Goal: Task Accomplishment & Management: Manage account settings

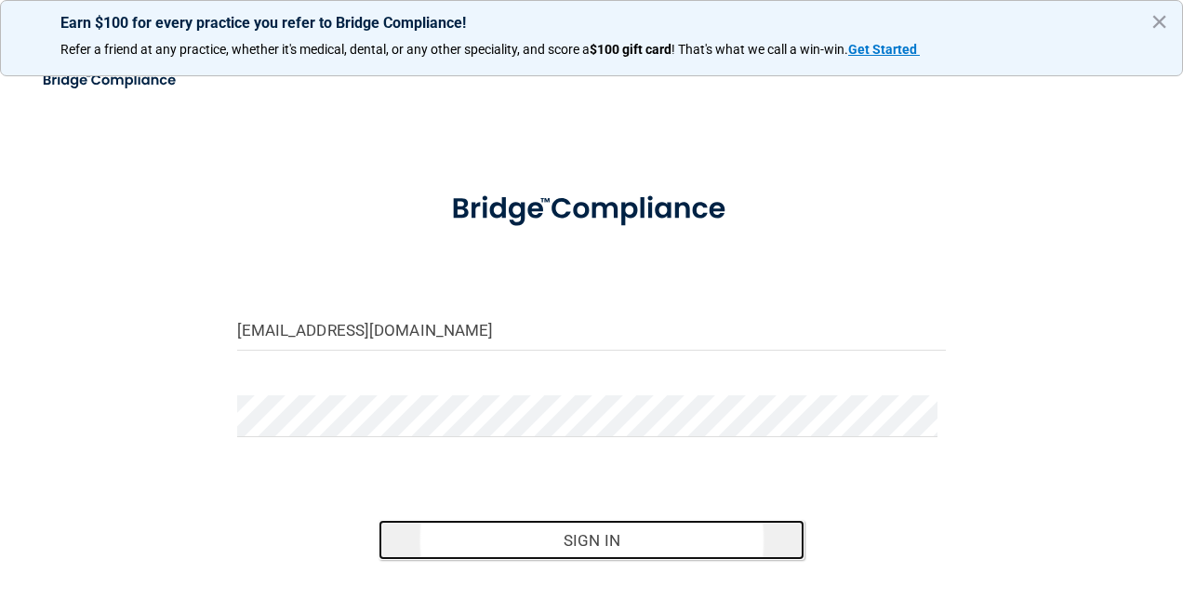
click at [631, 534] on button "Sign In" at bounding box center [591, 540] width 426 height 41
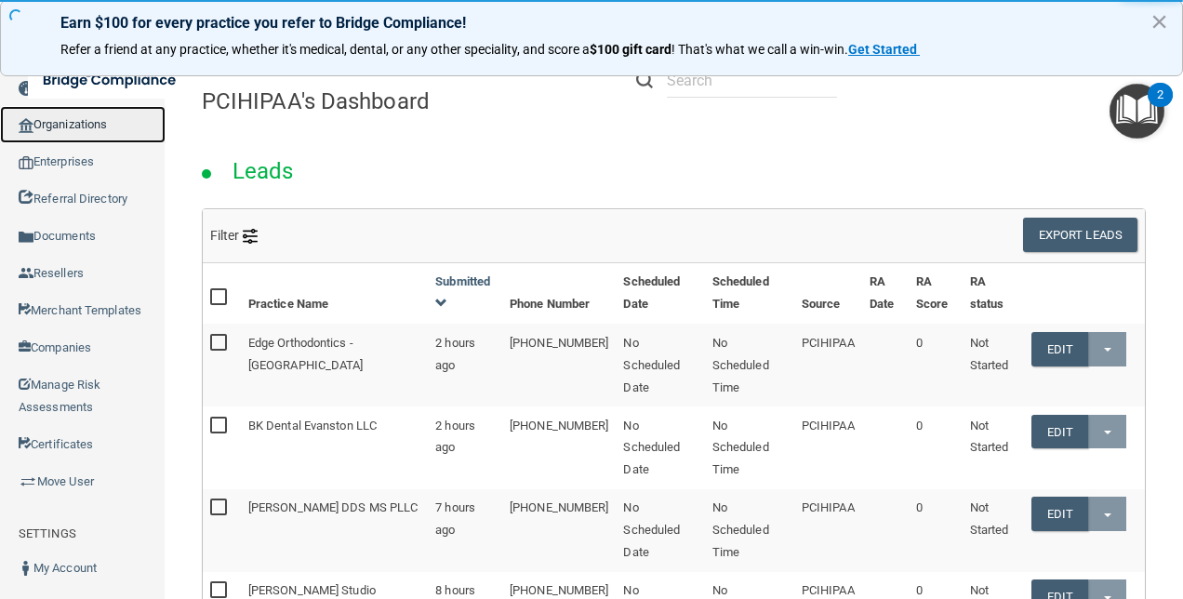
click at [80, 129] on link "Organizations" at bounding box center [82, 124] width 165 height 37
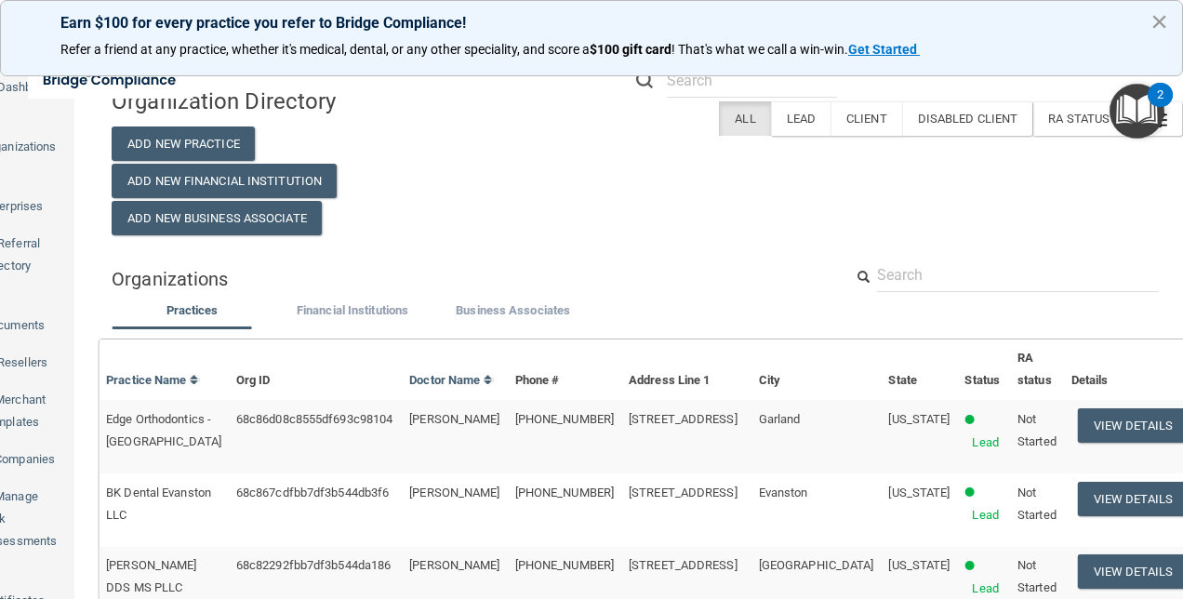
click at [1159, 28] on button "×" at bounding box center [1159, 22] width 18 height 30
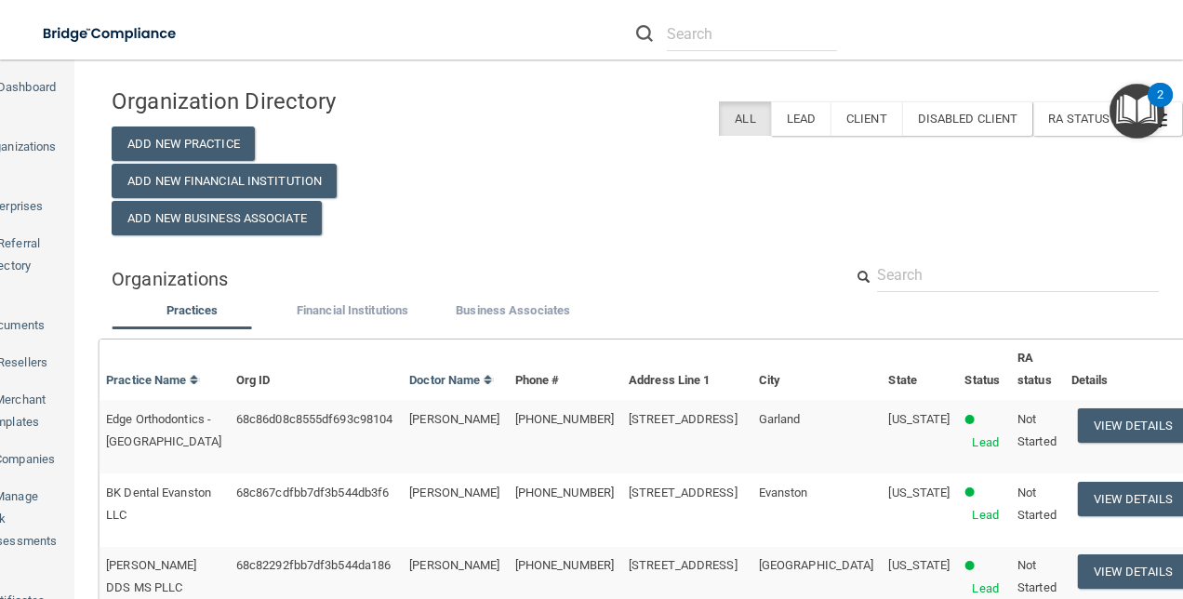
click at [928, 264] on input "text" at bounding box center [1018, 275] width 282 height 34
paste input "[EMAIL_ADDRESS][PERSON_NAME][DOMAIN_NAME]"
type input "[EMAIL_ADDRESS][PERSON_NAME][DOMAIN_NAME]"
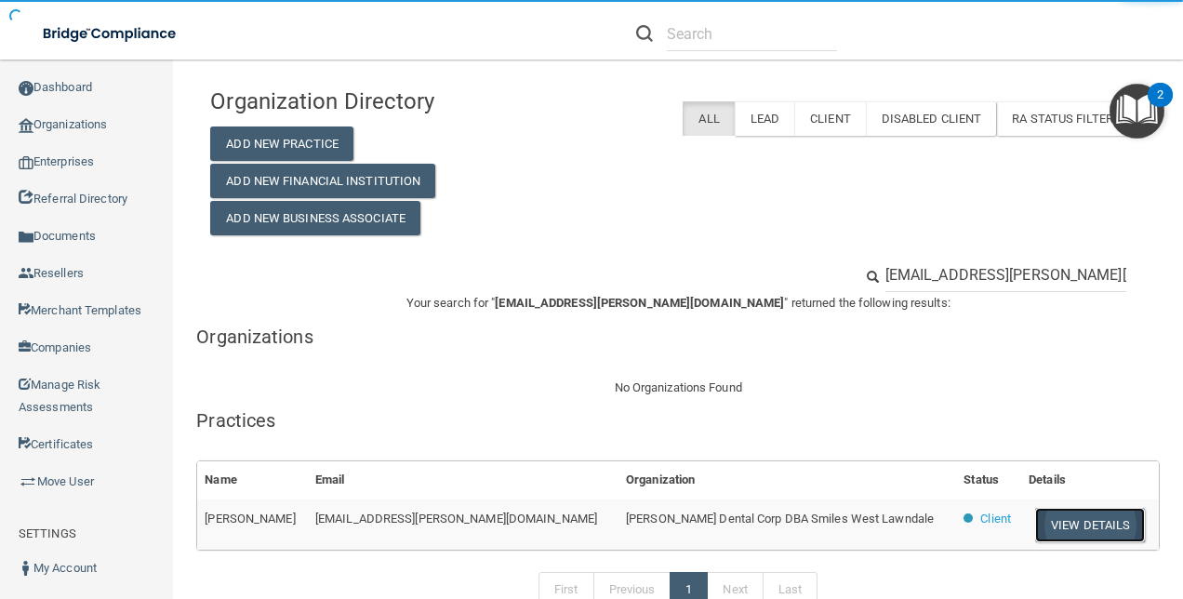
click at [1047, 523] on button "View Details" at bounding box center [1090, 525] width 110 height 34
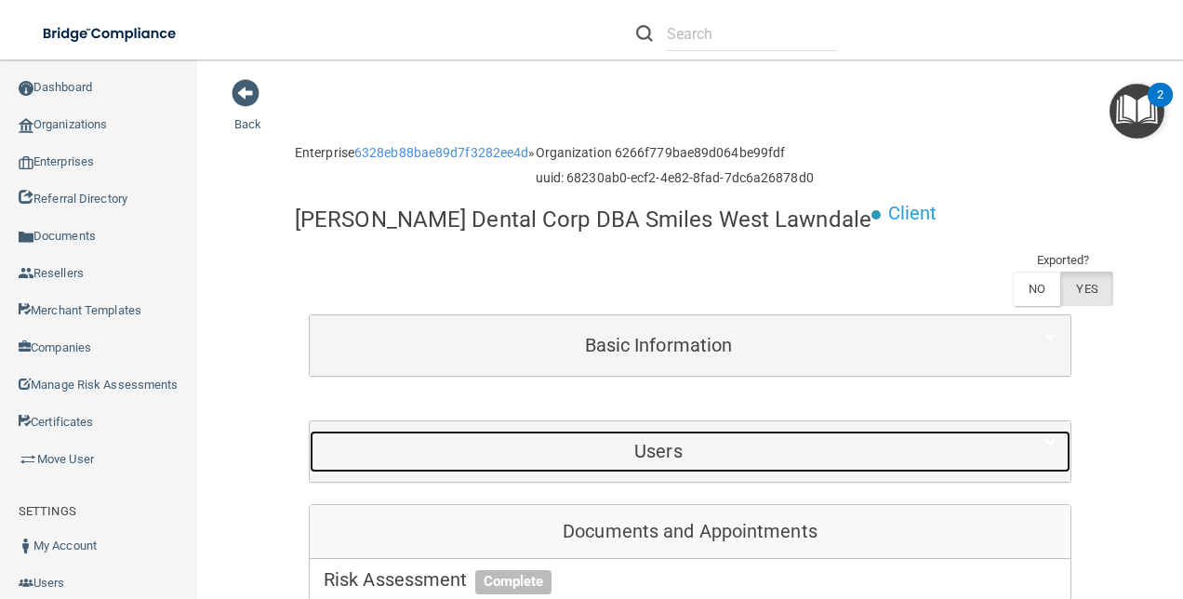
click at [745, 451] on h5 "Users" at bounding box center [658, 451] width 669 height 20
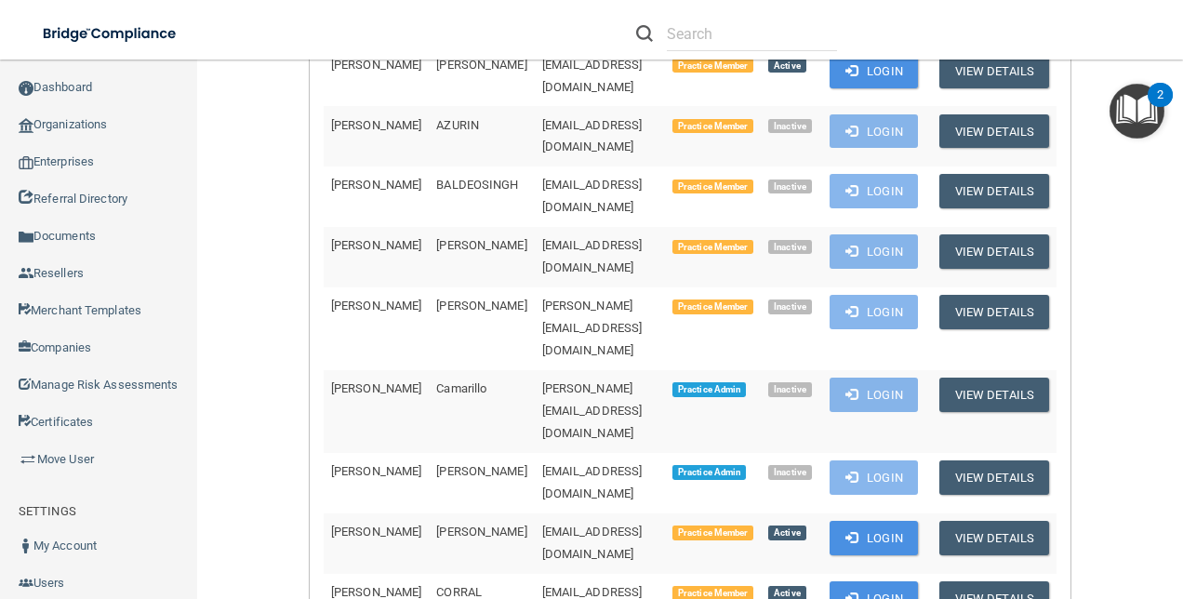
scroll to position [744, 0]
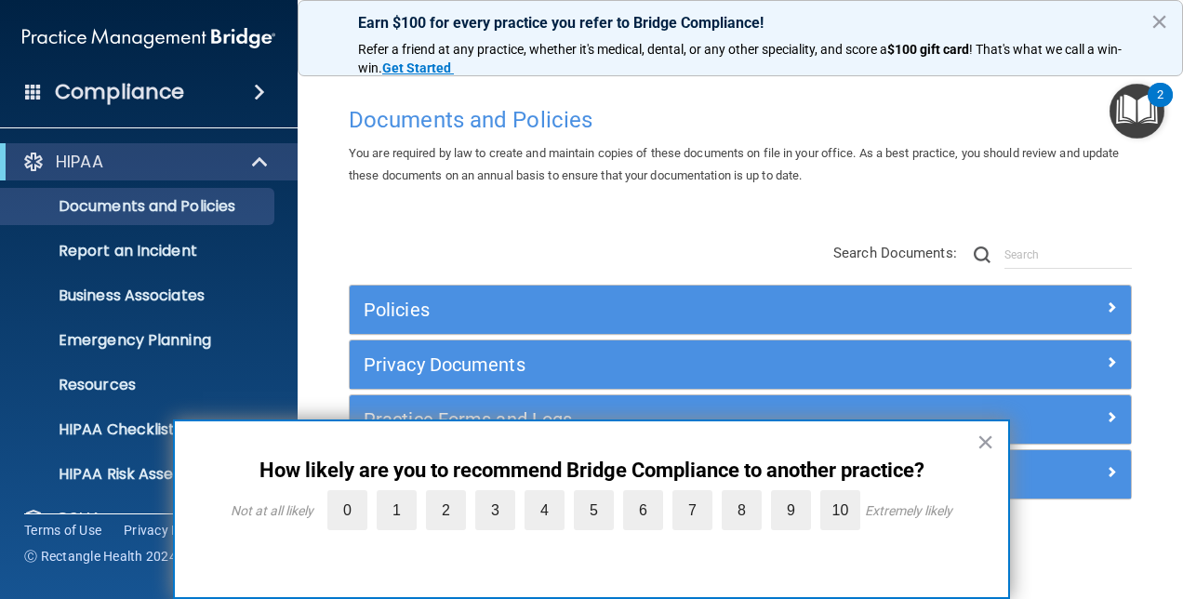
click at [435, 223] on div "Documents and Policies You are required by law to create and maintain copies of…" at bounding box center [740, 318] width 811 height 443
click at [985, 433] on button "×" at bounding box center [985, 442] width 18 height 30
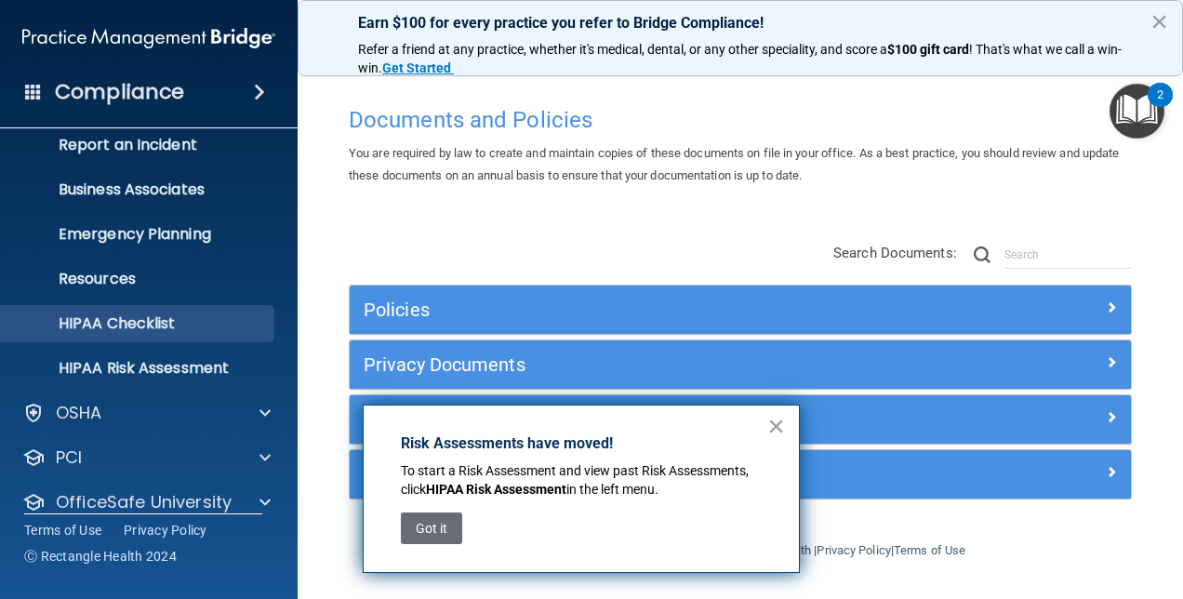
scroll to position [173, 0]
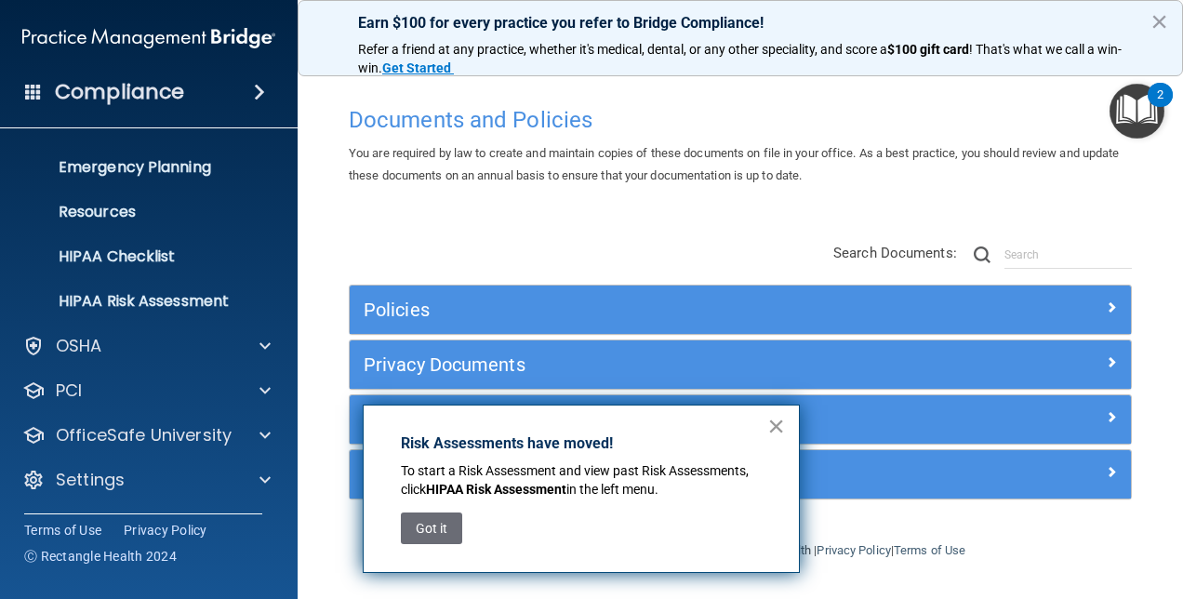
click at [771, 426] on button "×" at bounding box center [776, 426] width 18 height 30
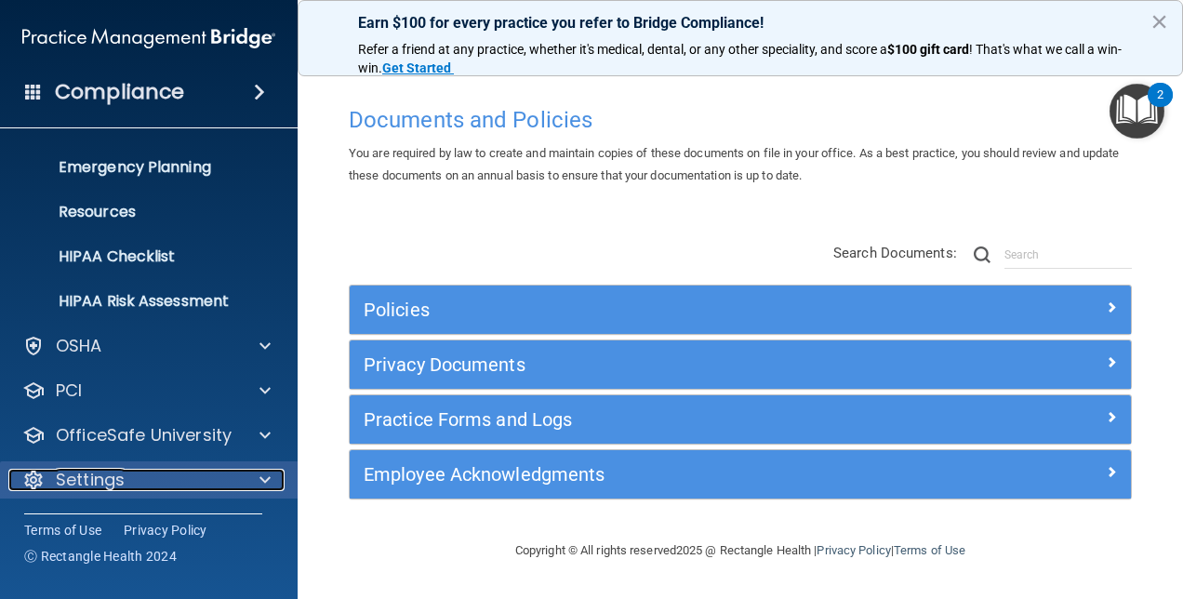
click at [230, 470] on div "Settings" at bounding box center [123, 480] width 231 height 22
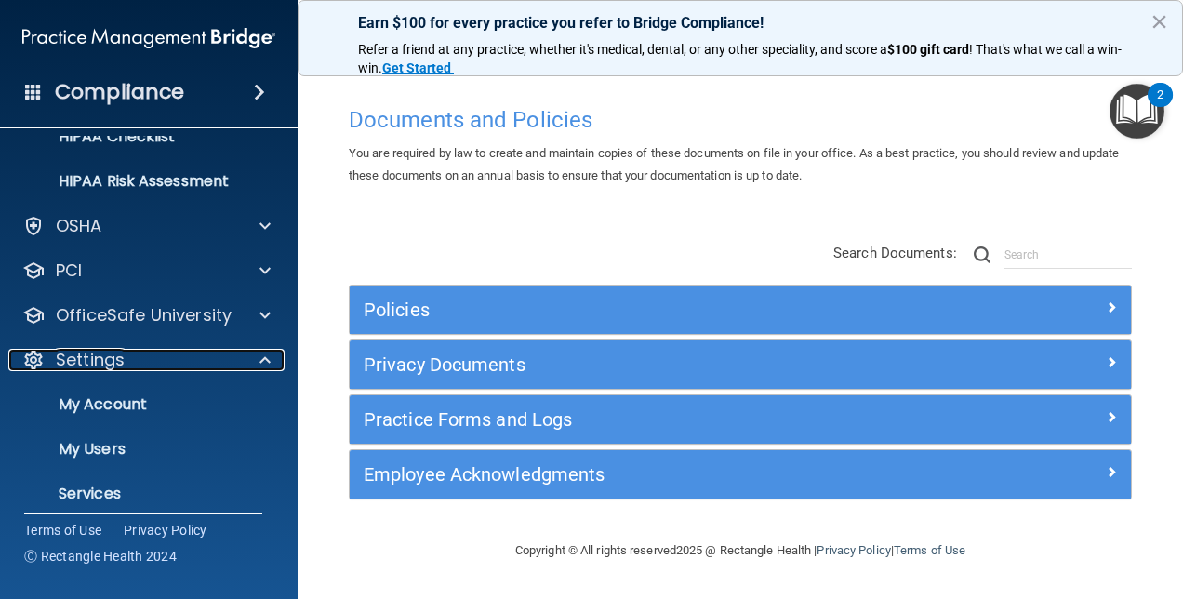
scroll to position [351, 0]
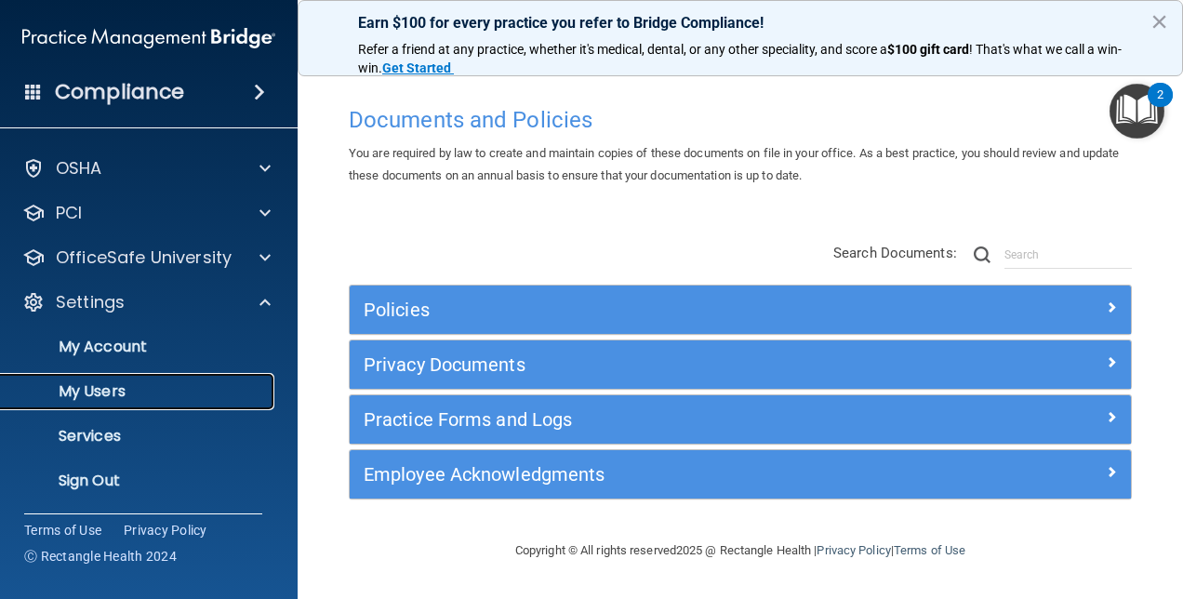
click at [125, 394] on p "My Users" at bounding box center [139, 391] width 254 height 19
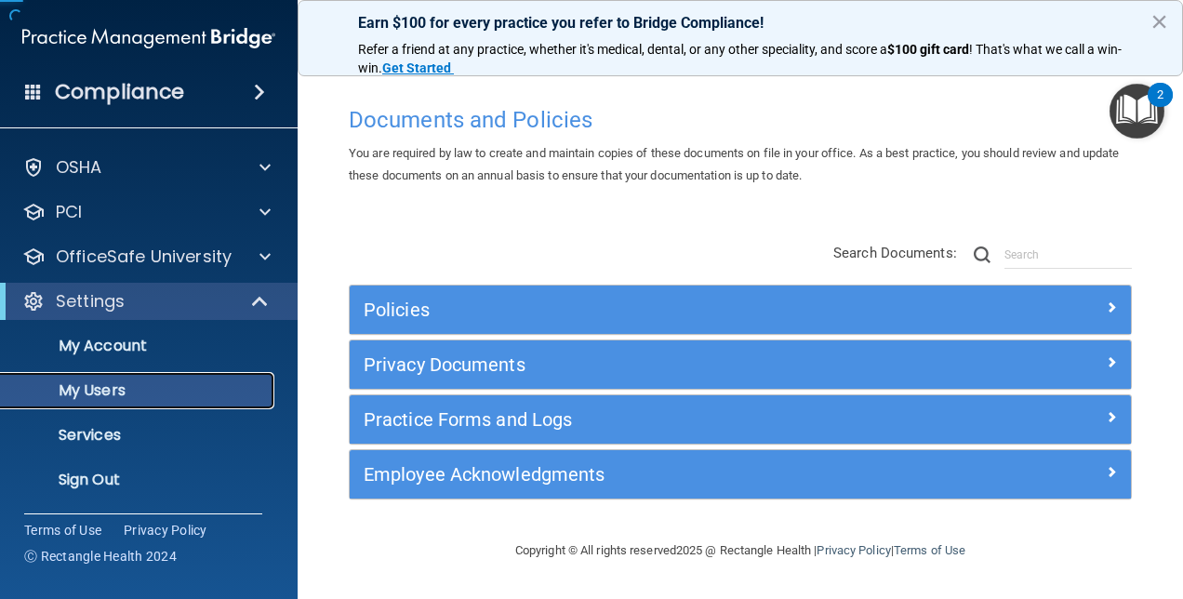
scroll to position [39, 0]
select select "20"
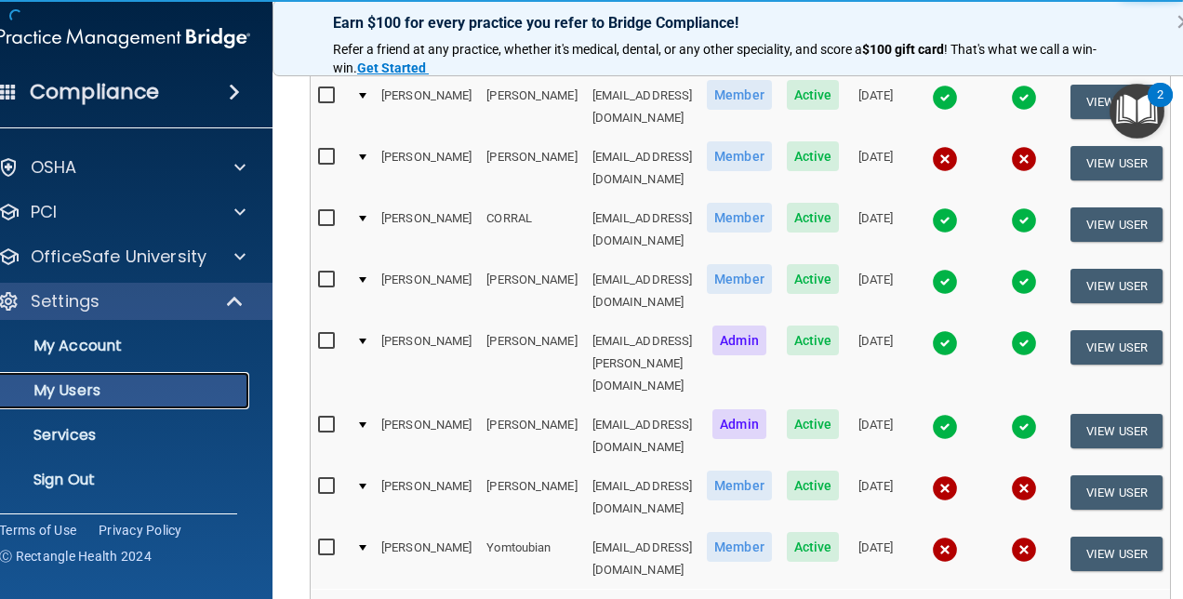
scroll to position [279, 0]
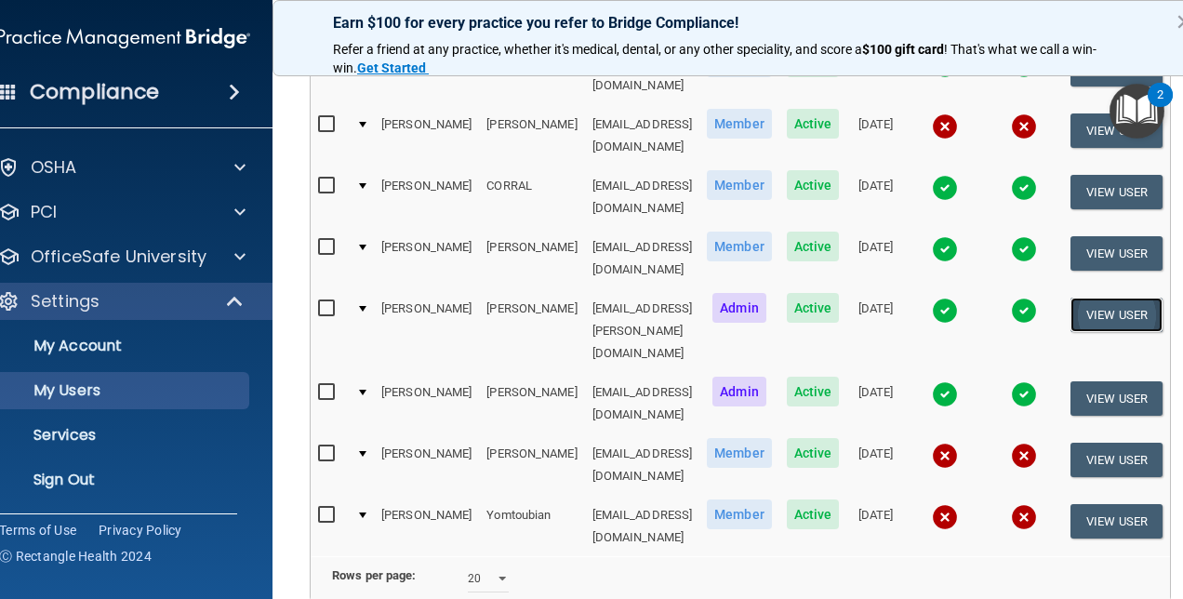
click at [1135, 298] on button "View User" at bounding box center [1116, 315] width 92 height 34
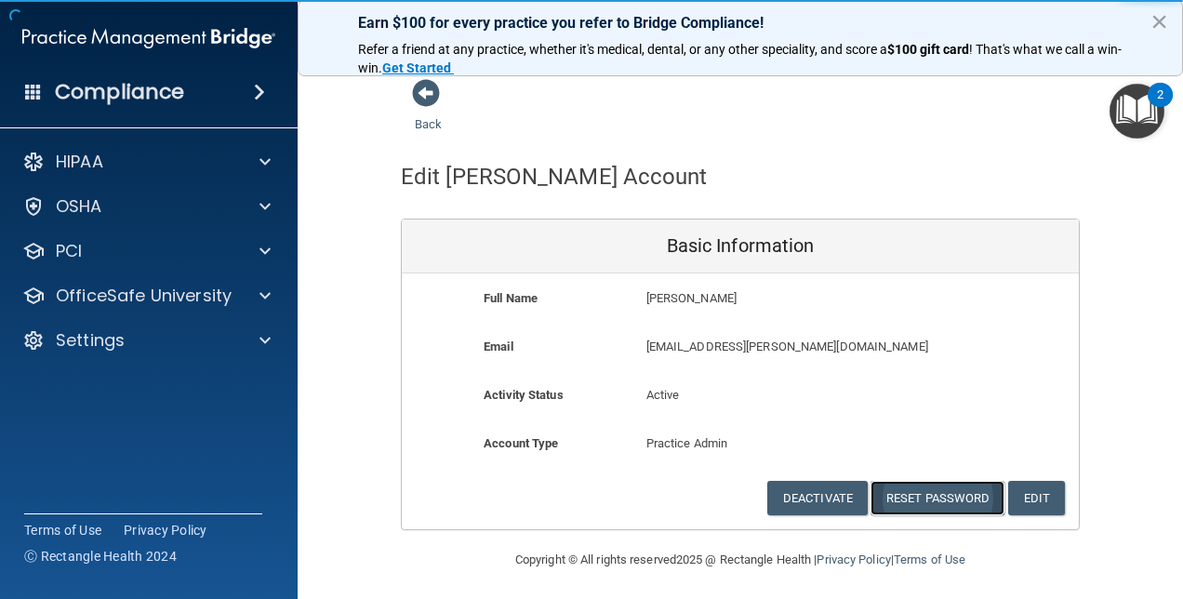
click at [957, 500] on button "Reset Password" at bounding box center [937, 498] width 134 height 34
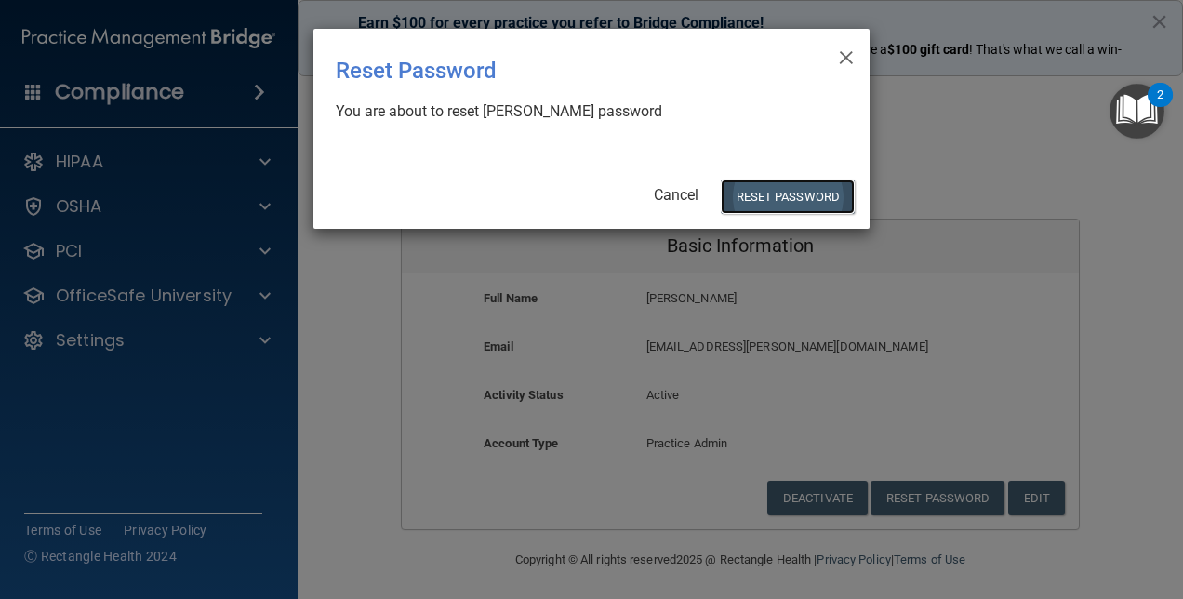
click at [775, 180] on button "Reset Password" at bounding box center [788, 196] width 134 height 34
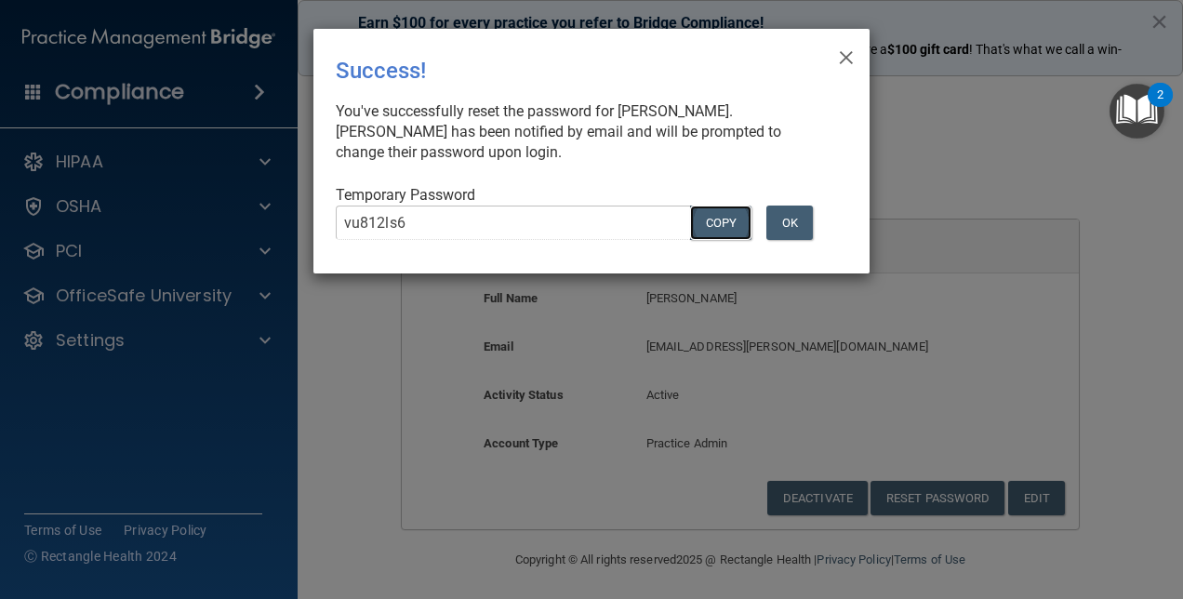
click at [727, 229] on button "COPY" at bounding box center [720, 222] width 61 height 34
click at [781, 219] on button "OK" at bounding box center [789, 222] width 46 height 34
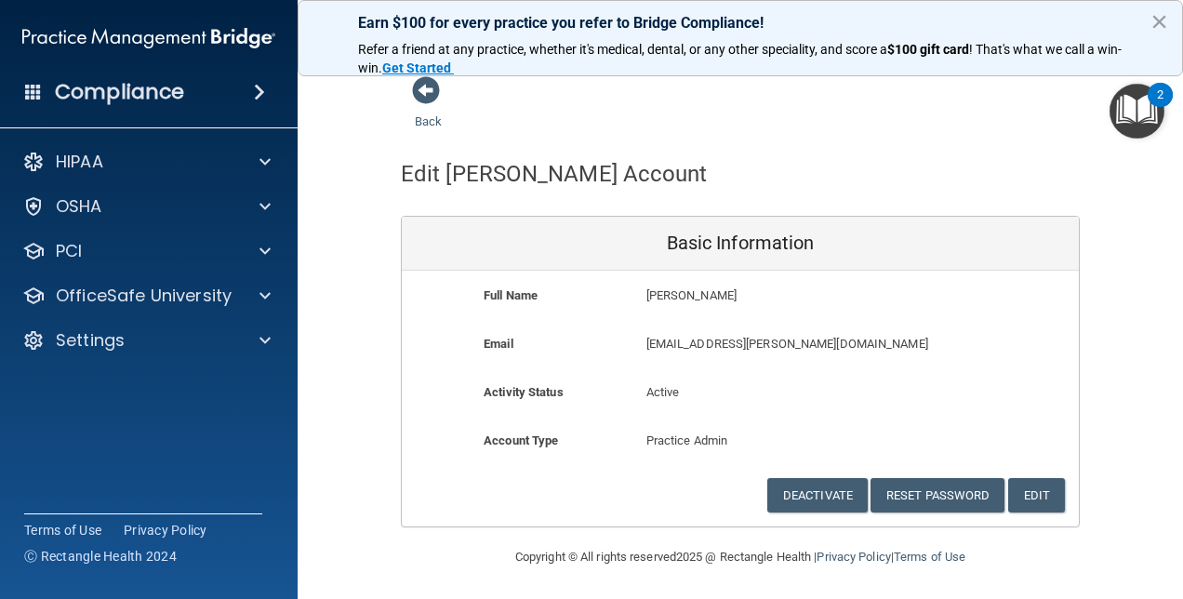
scroll to position [4, 0]
click at [1162, 24] on button "×" at bounding box center [1159, 22] width 18 height 30
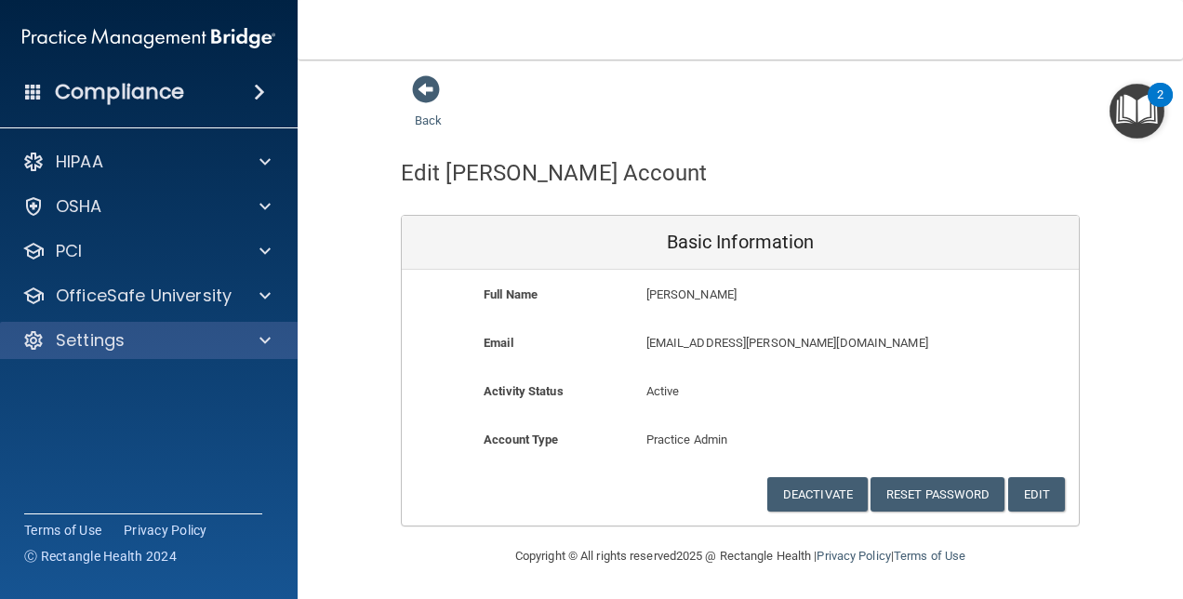
click at [250, 351] on div "Settings" at bounding box center [149, 340] width 298 height 37
click at [257, 340] on div at bounding box center [262, 340] width 46 height 22
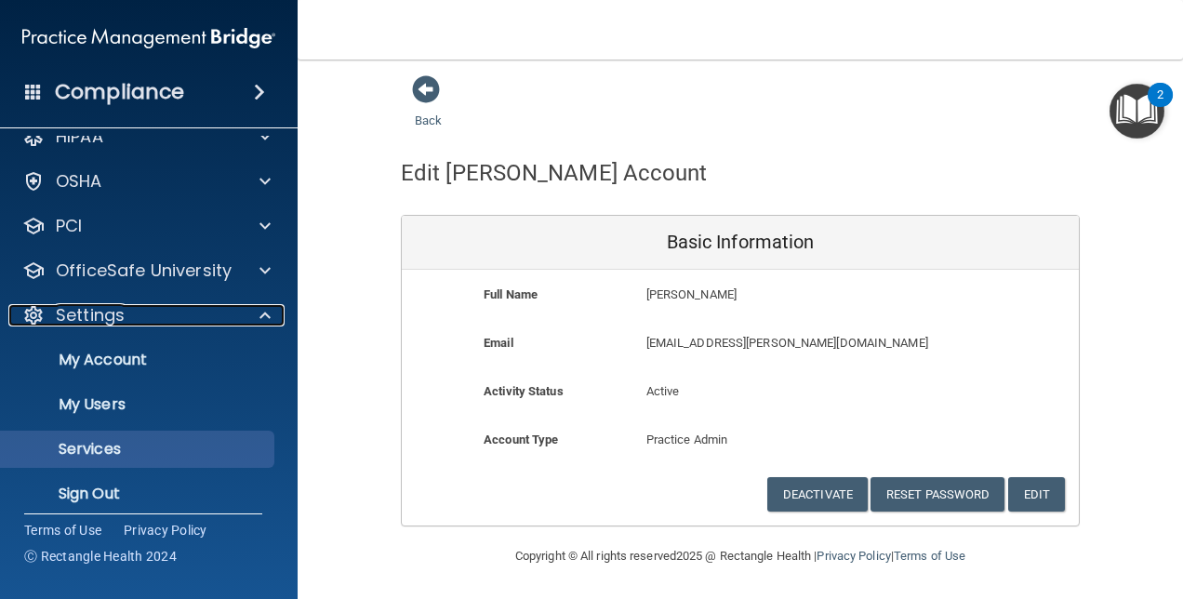
scroll to position [39, 0]
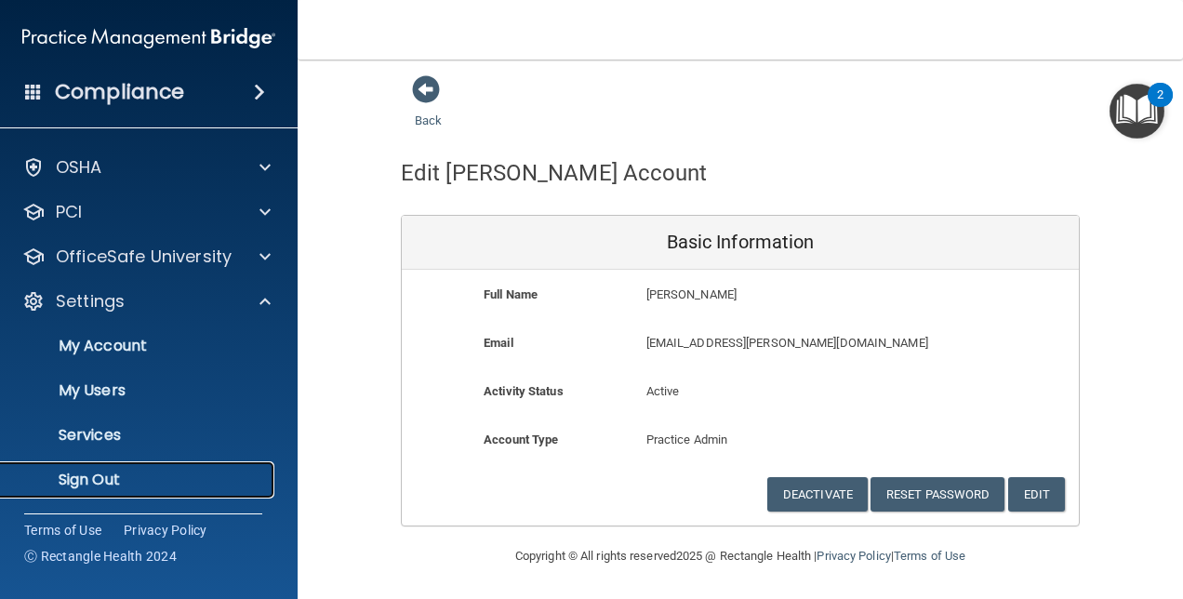
click at [113, 478] on p "Sign Out" at bounding box center [139, 479] width 254 height 19
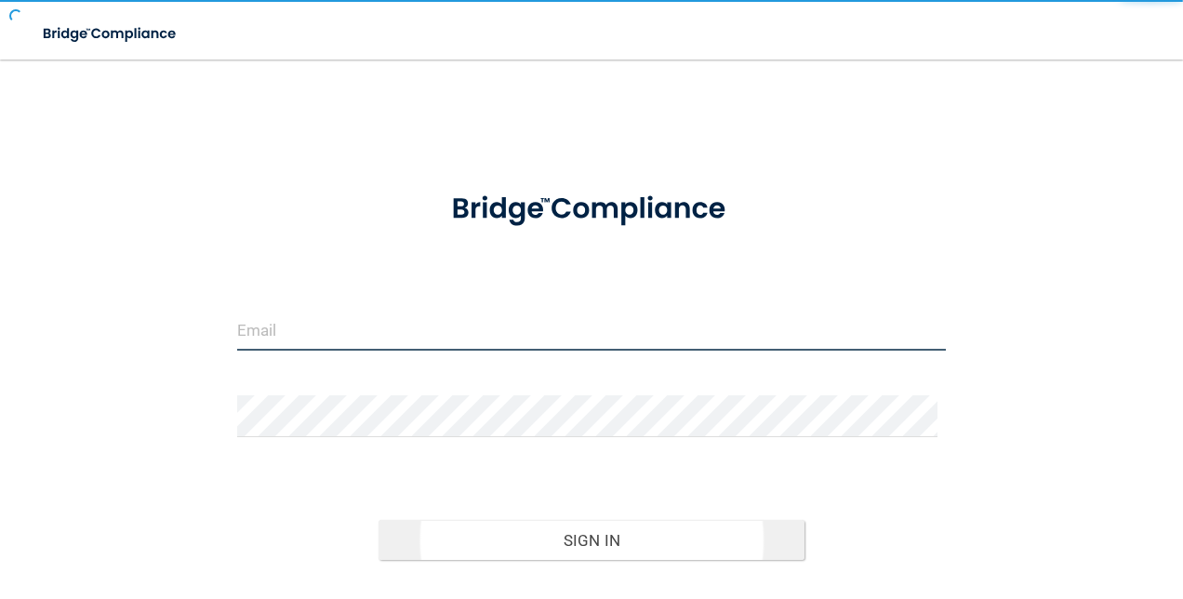
type input "[EMAIL_ADDRESS][DOMAIN_NAME]"
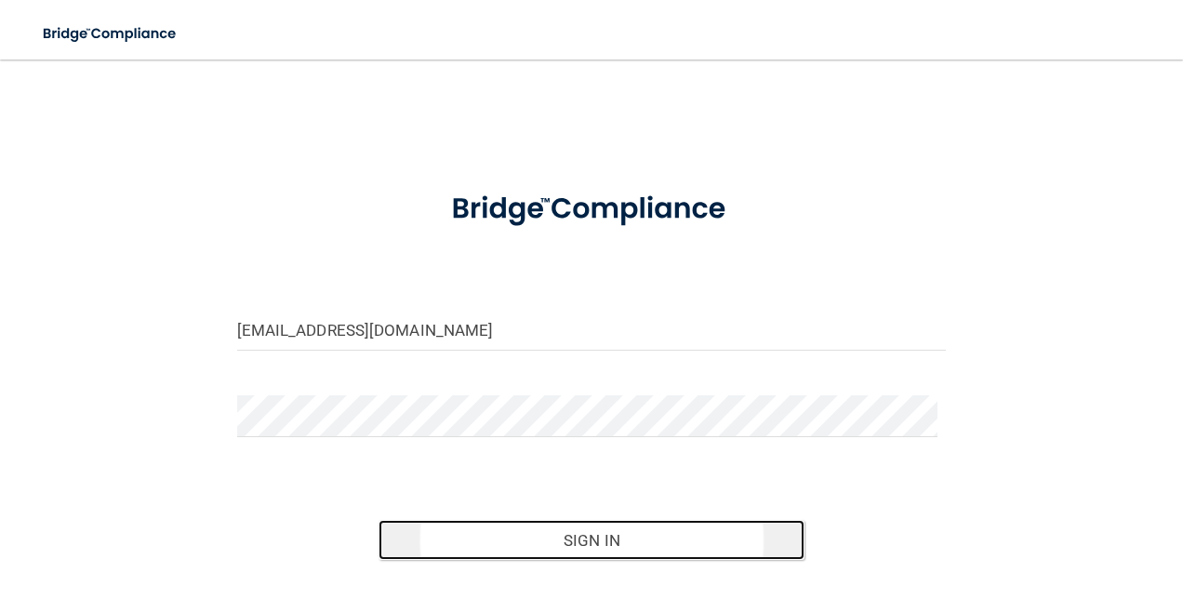
click at [599, 534] on button "Sign In" at bounding box center [591, 540] width 426 height 41
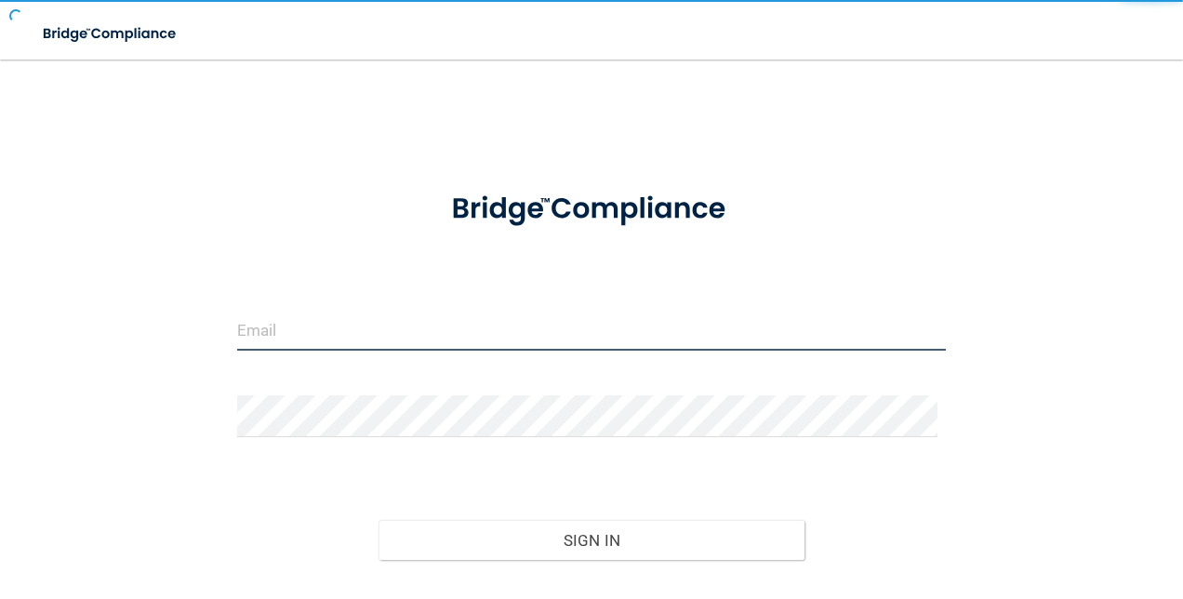
type input "[EMAIL_ADDRESS][DOMAIN_NAME]"
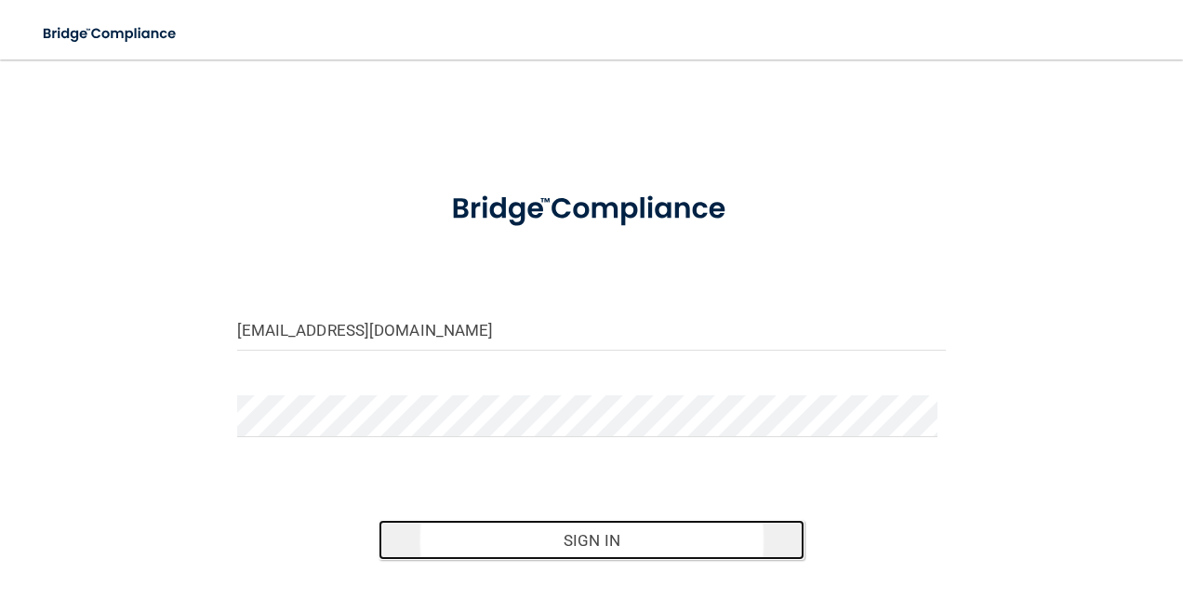
click at [597, 543] on button "Sign In" at bounding box center [591, 540] width 426 height 41
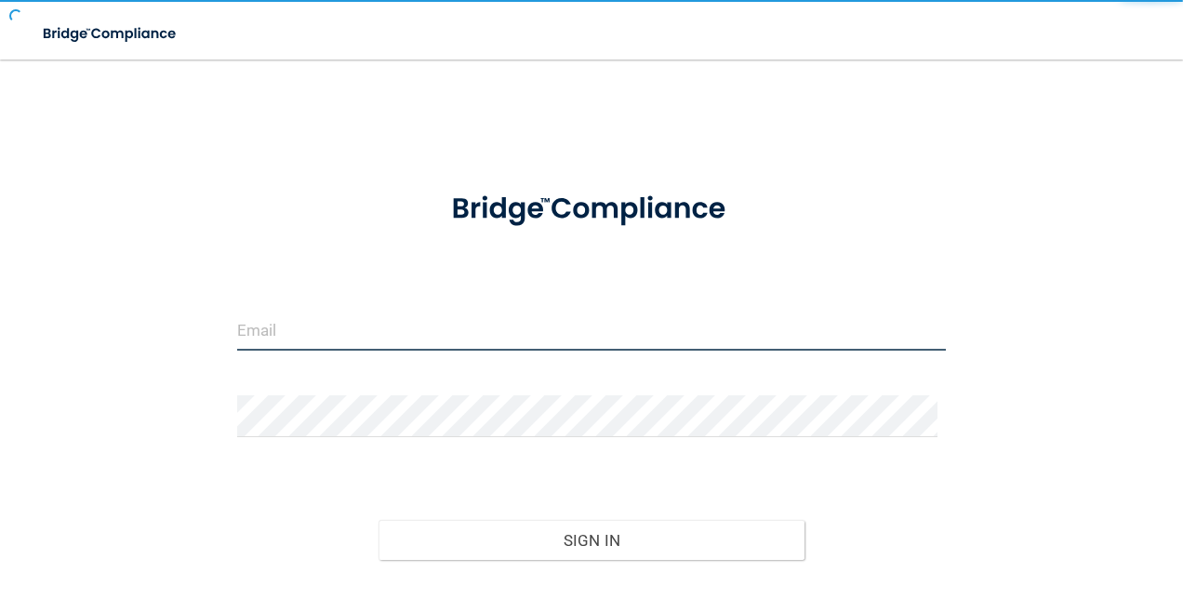
type input "[EMAIL_ADDRESS][DOMAIN_NAME]"
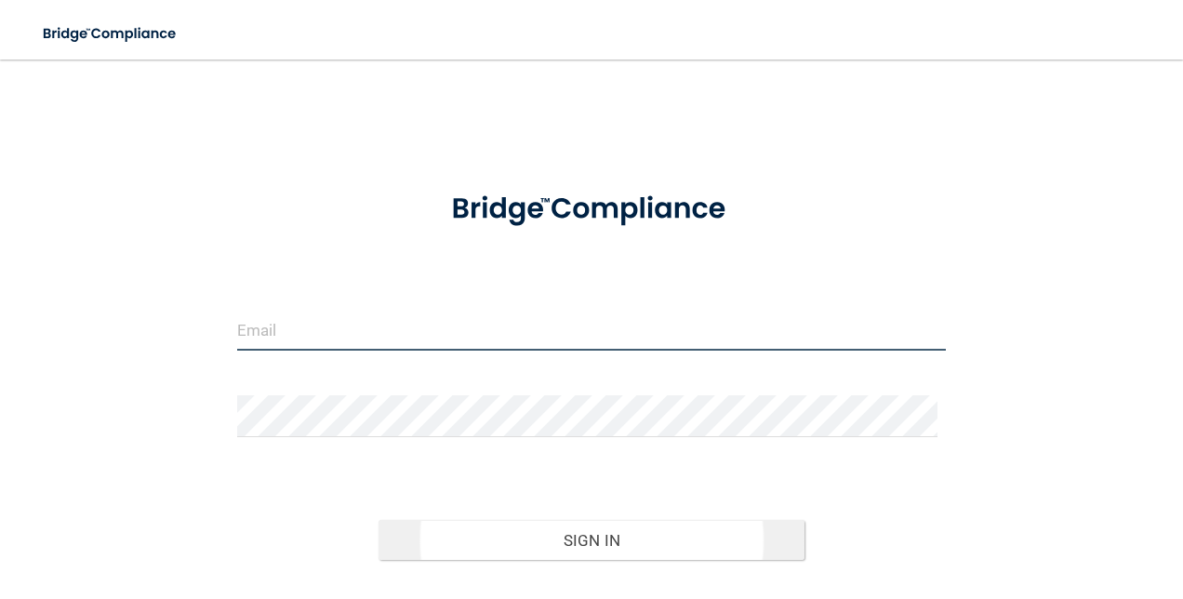
type input "[EMAIL_ADDRESS][DOMAIN_NAME]"
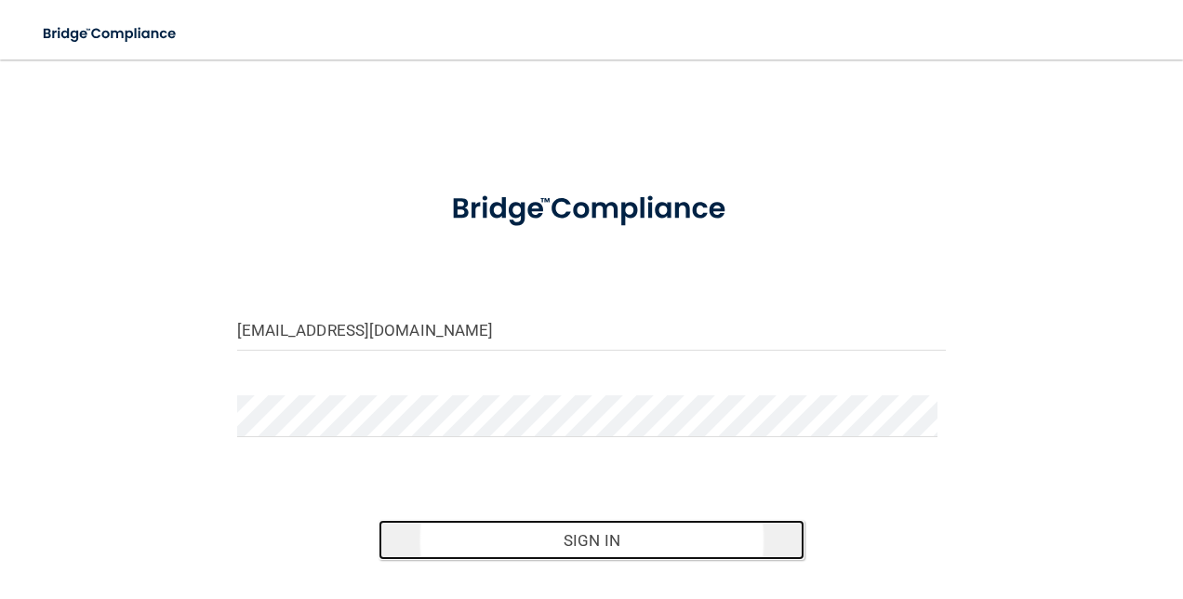
click at [593, 547] on button "Sign In" at bounding box center [591, 540] width 426 height 41
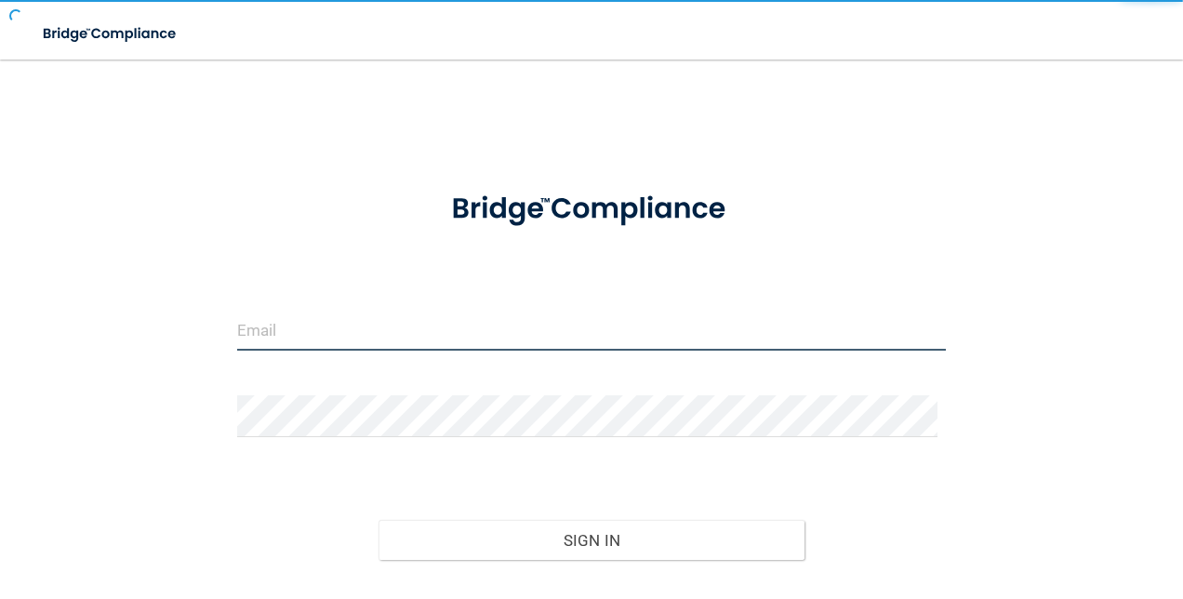
type input "[EMAIL_ADDRESS][DOMAIN_NAME]"
